Goal: Navigation & Orientation: Find specific page/section

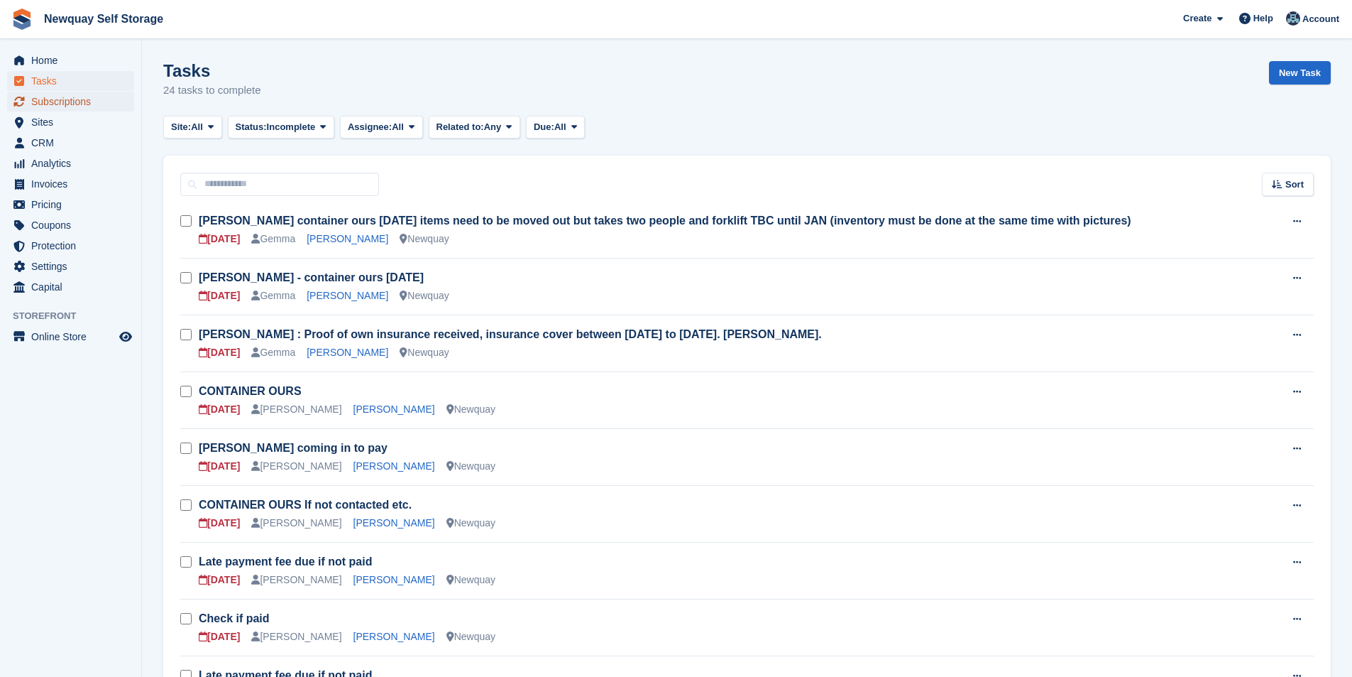
click at [94, 95] on span "Subscriptions" at bounding box center [73, 102] width 85 height 20
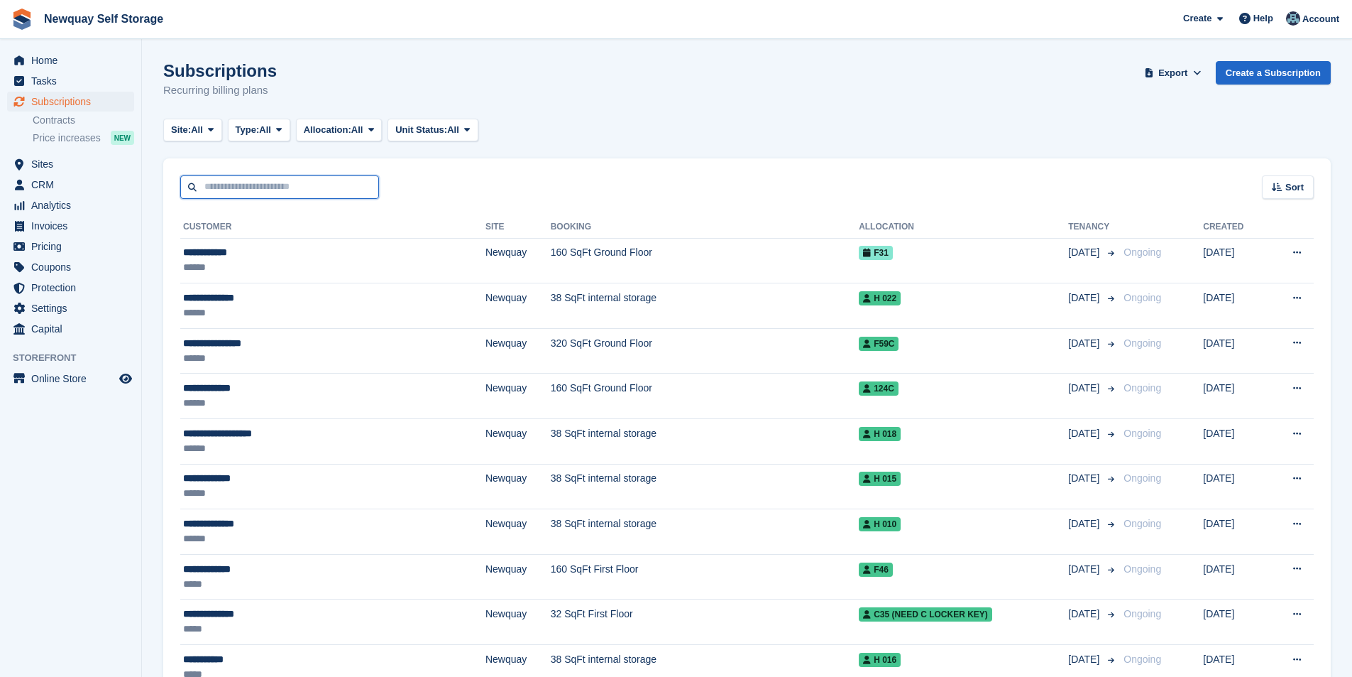
click at [228, 194] on input "text" at bounding box center [279, 186] width 199 height 23
click at [64, 61] on span "Home" at bounding box center [73, 60] width 85 height 20
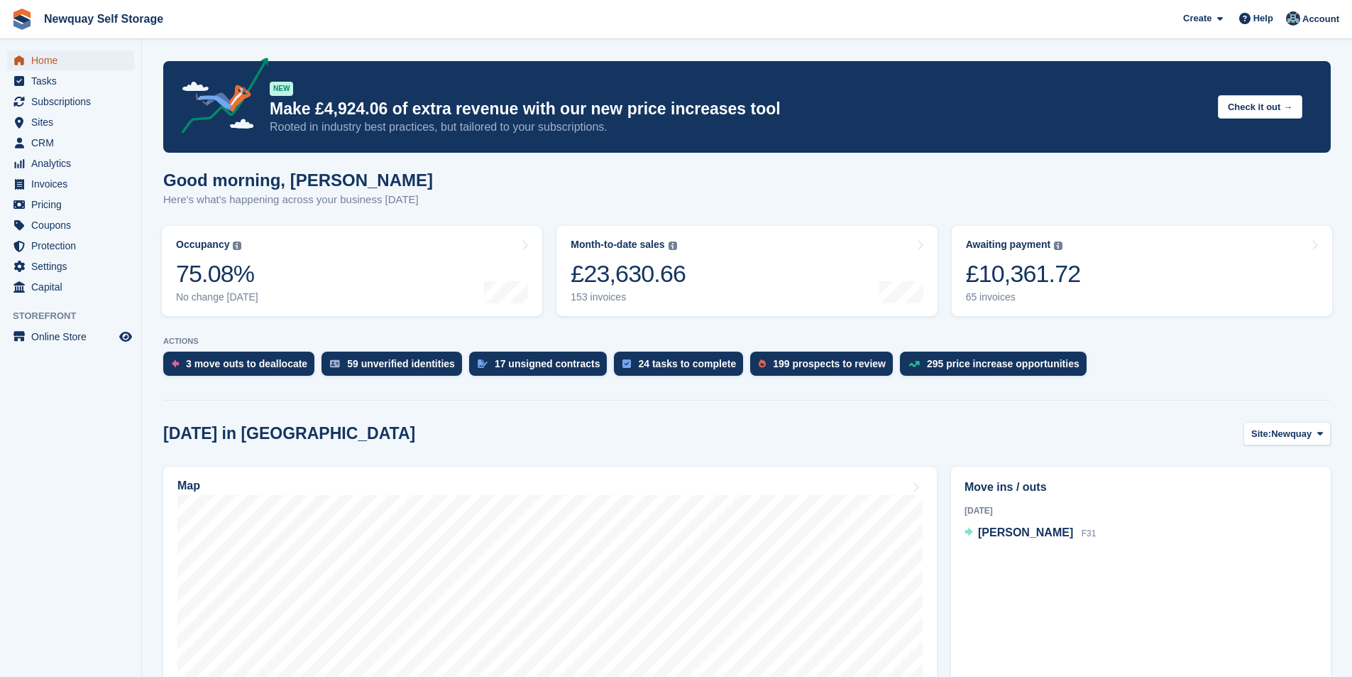
click at [84, 55] on span "Home" at bounding box center [73, 60] width 85 height 20
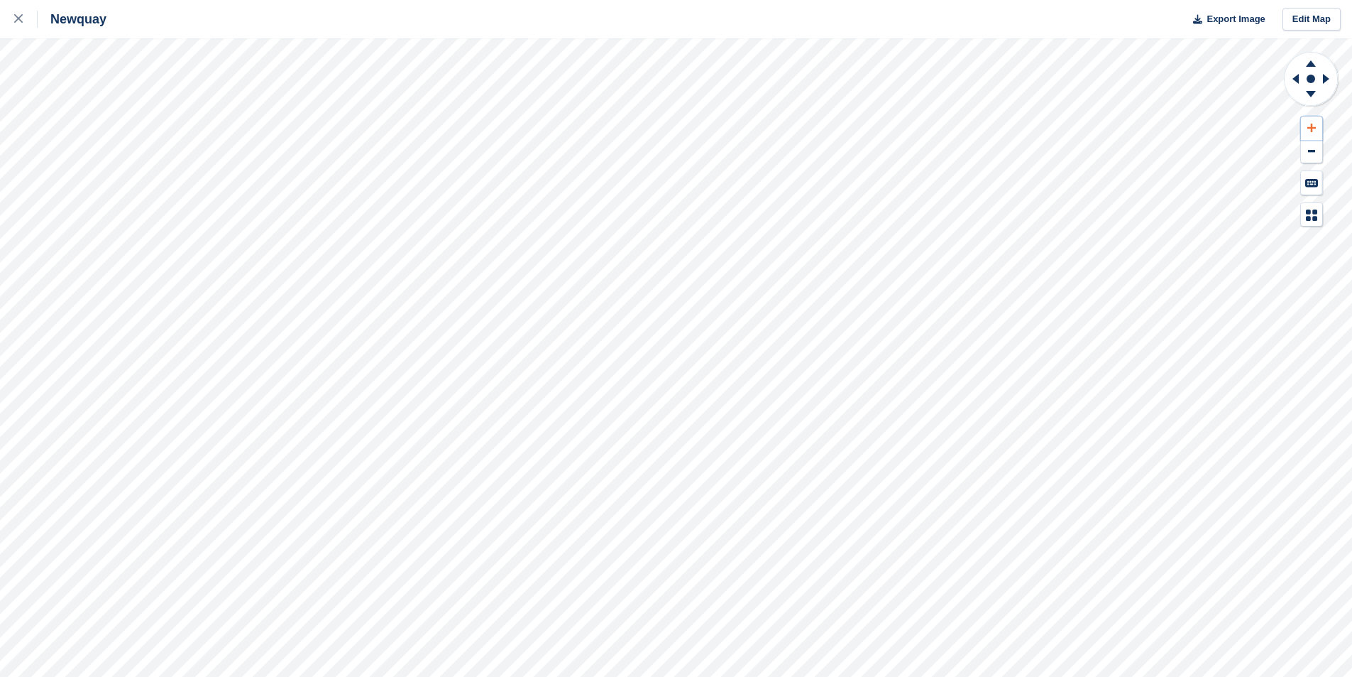
click at [1314, 127] on icon at bounding box center [1312, 128] width 9 height 10
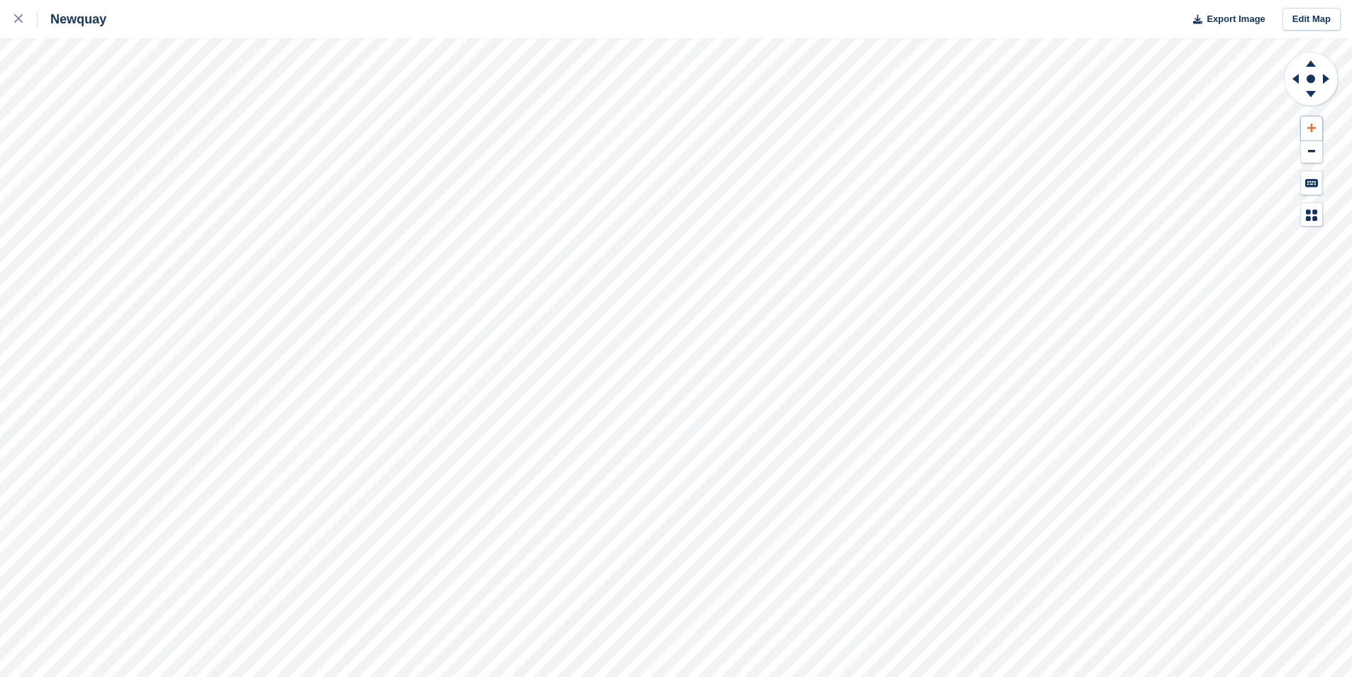
click at [1314, 127] on icon at bounding box center [1312, 128] width 9 height 10
click at [1311, 127] on icon at bounding box center [1312, 128] width 9 height 9
